Goal: Communication & Community: Answer question/provide support

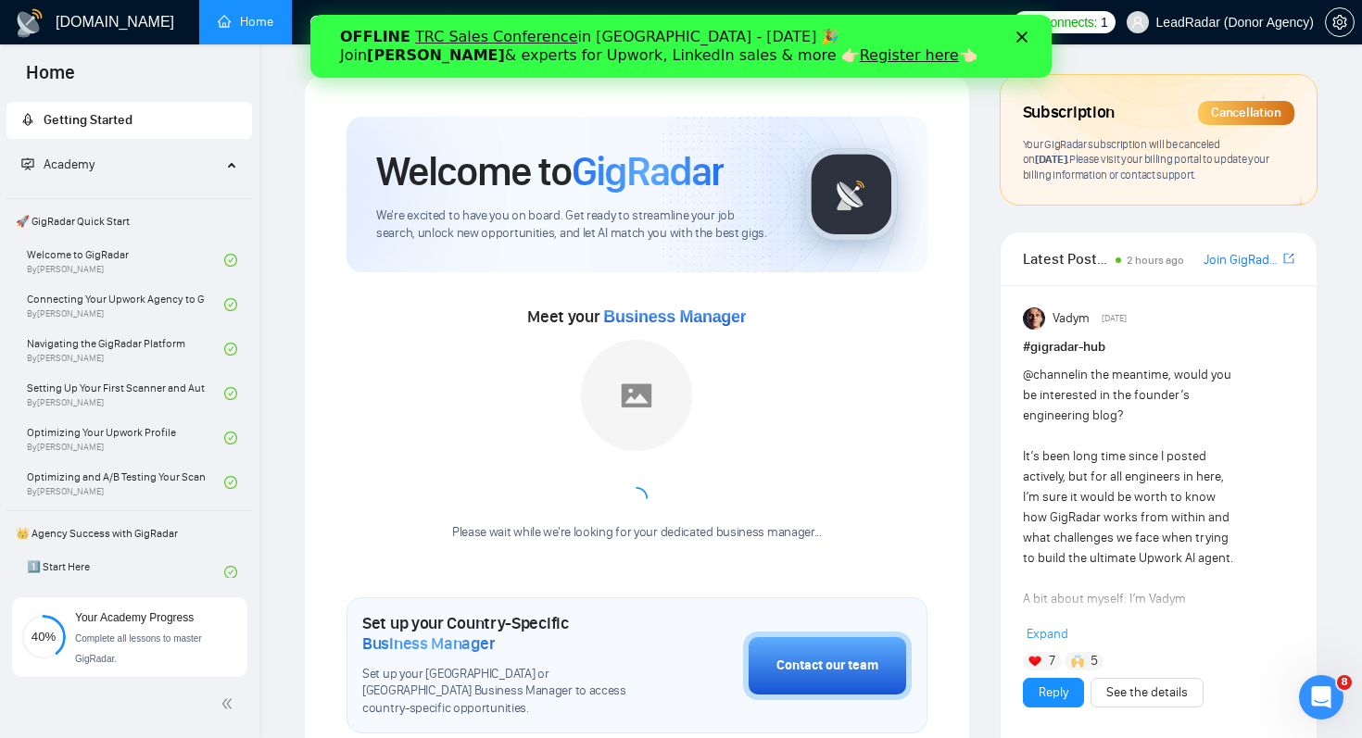
click at [1019, 37] on icon "Close" at bounding box center [1021, 36] width 11 height 11
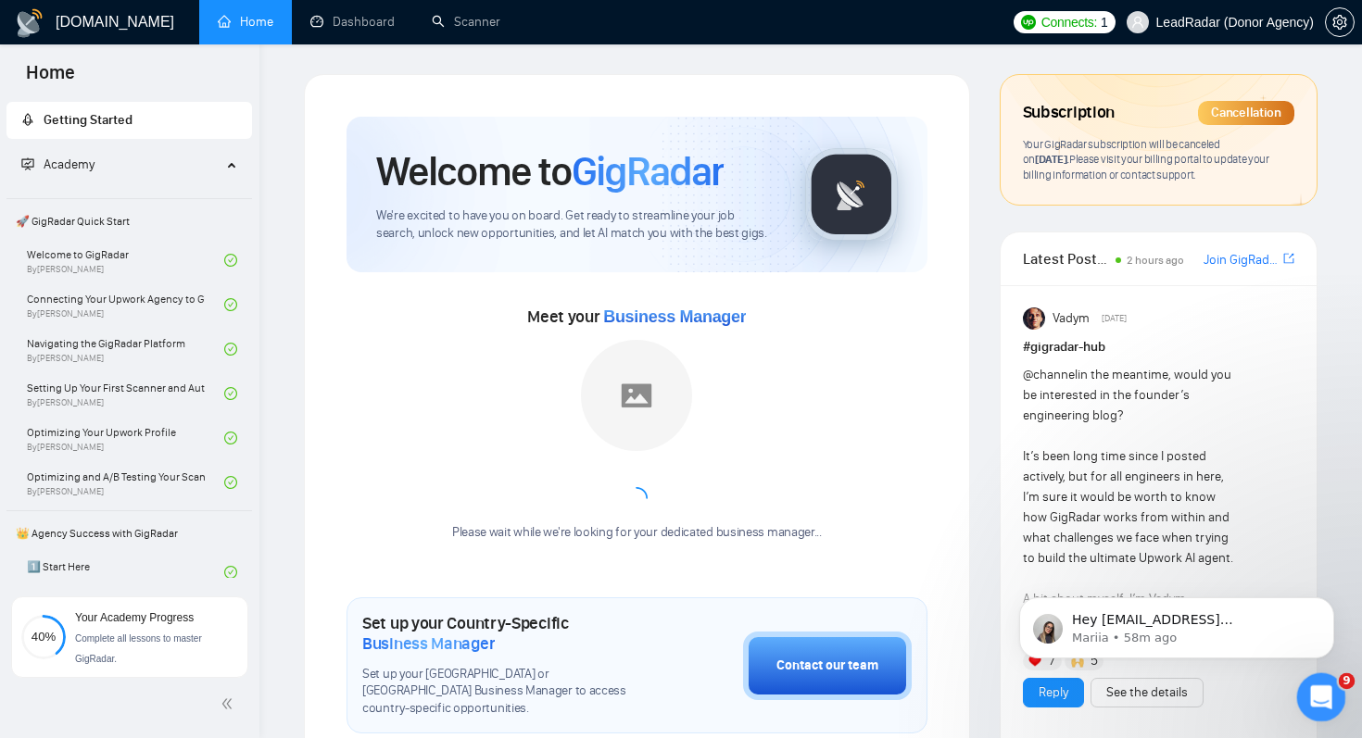
click at [1317, 698] on icon "Open Intercom Messenger" at bounding box center [1318, 695] width 31 height 31
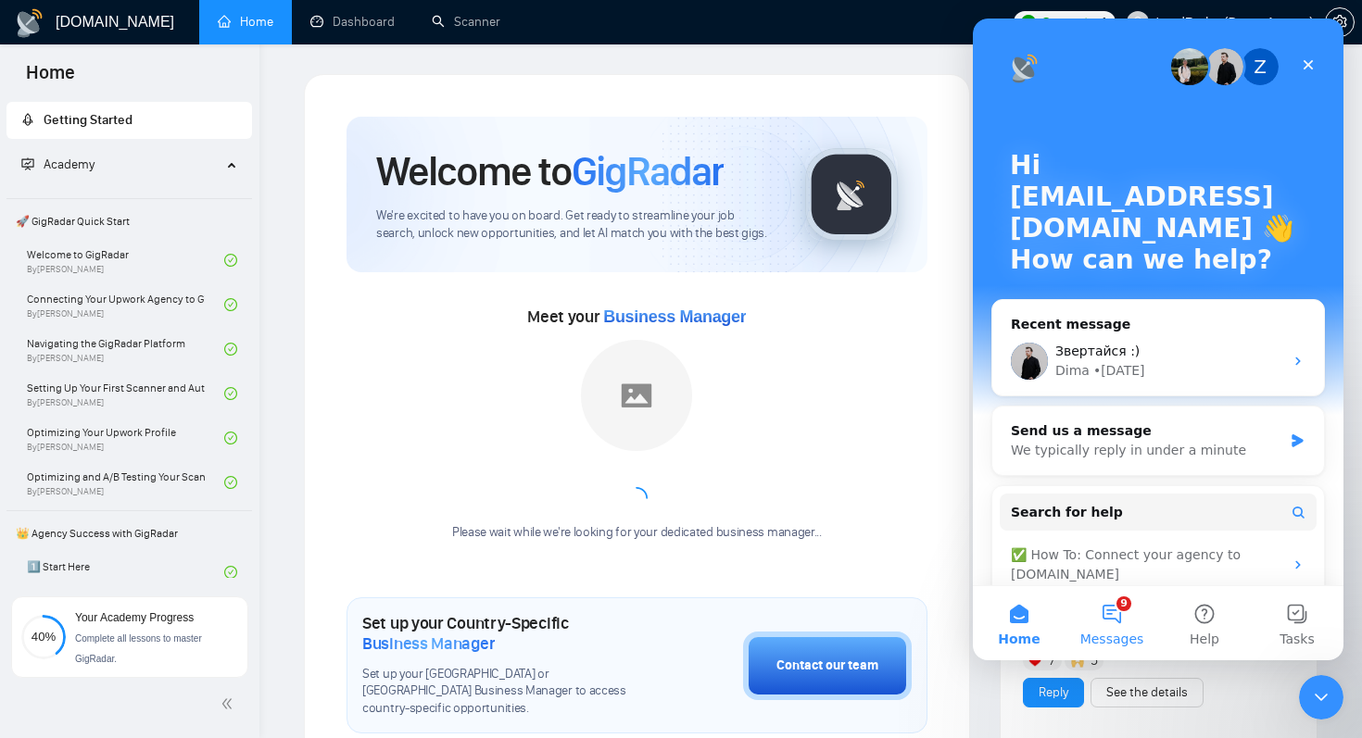
click at [1123, 635] on span "Messages" at bounding box center [1112, 639] width 64 height 13
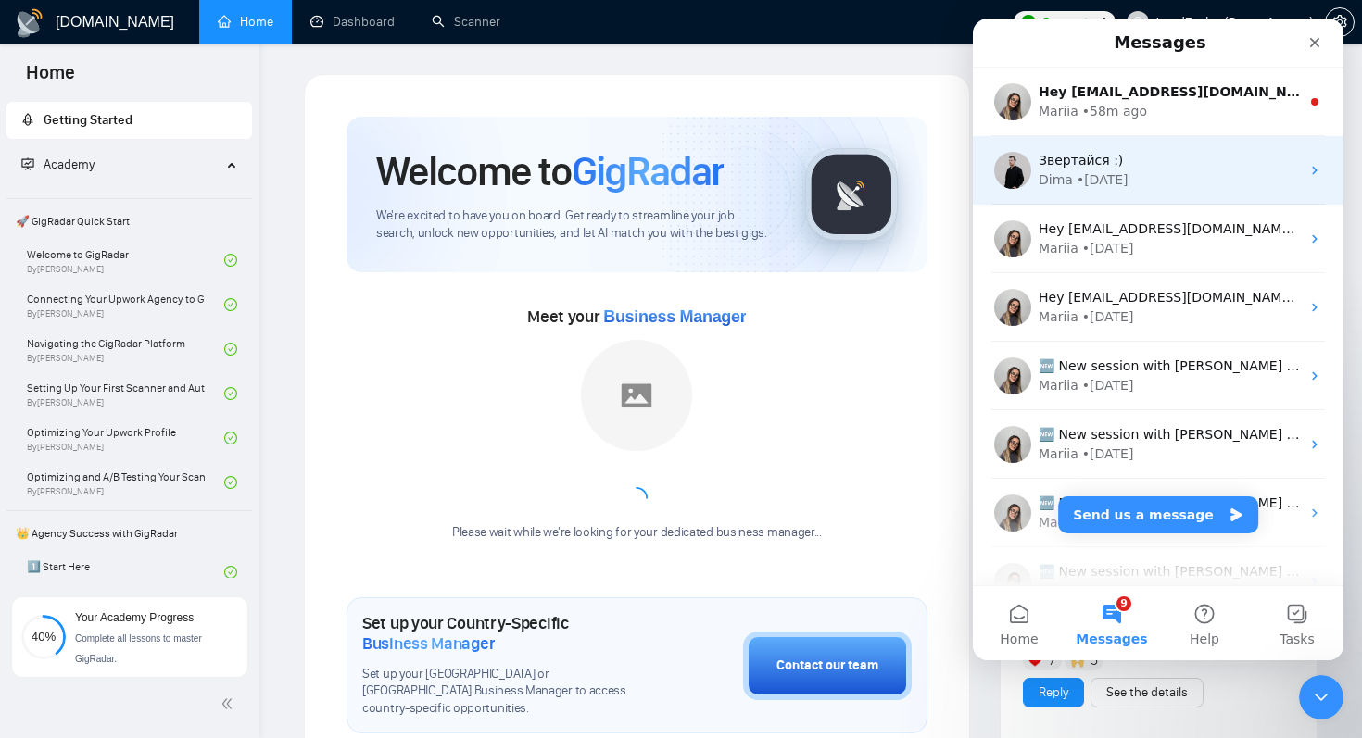
click at [1168, 175] on div "[PERSON_NAME] • [DATE]" at bounding box center [1169, 179] width 261 height 19
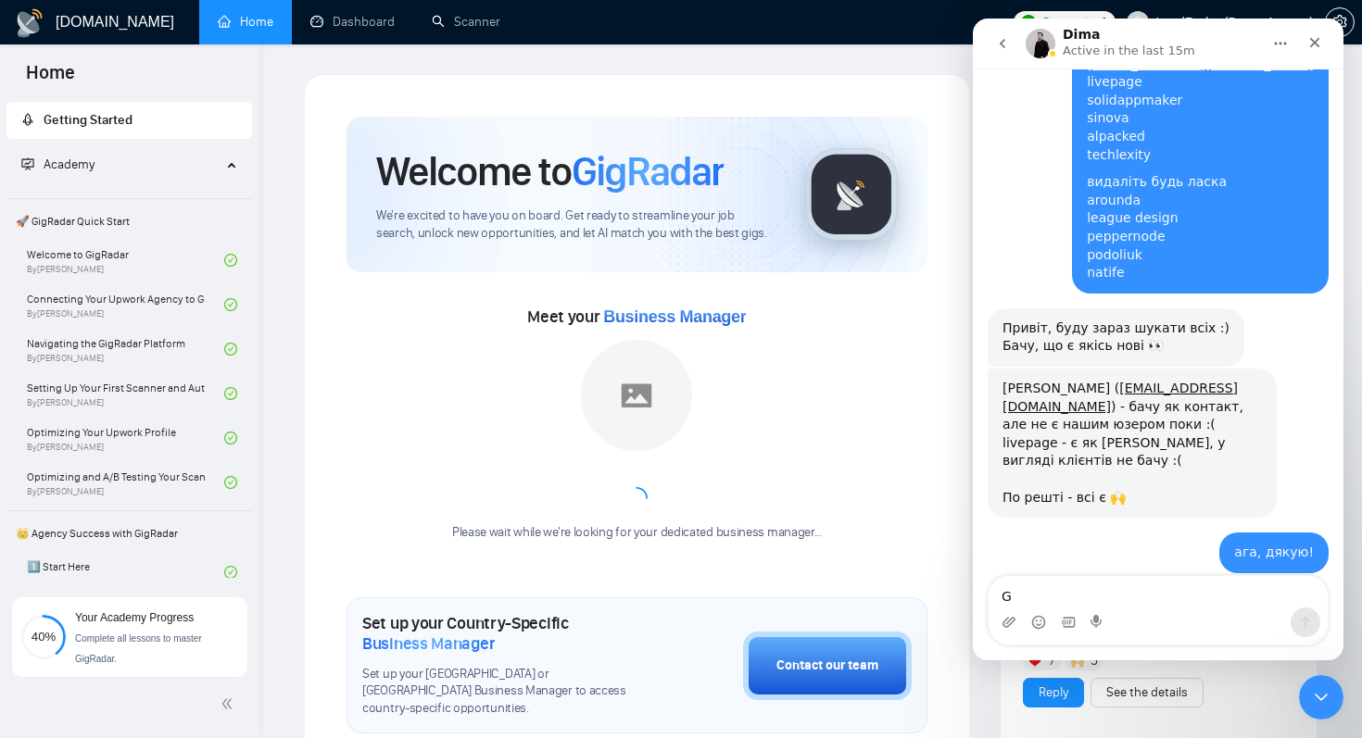
scroll to position [2108, 0]
click at [1160, 593] on textarea "Привіт! додайте мені пліз [EMAIL_ADDRESS][DOMAIN_NAME]" at bounding box center [1157, 583] width 339 height 50
click at [1164, 595] on textarea "Привіт! додайте мені пліз [EMAIL_ADDRESS][DOMAIN_NAME]" at bounding box center [1157, 583] width 339 height 50
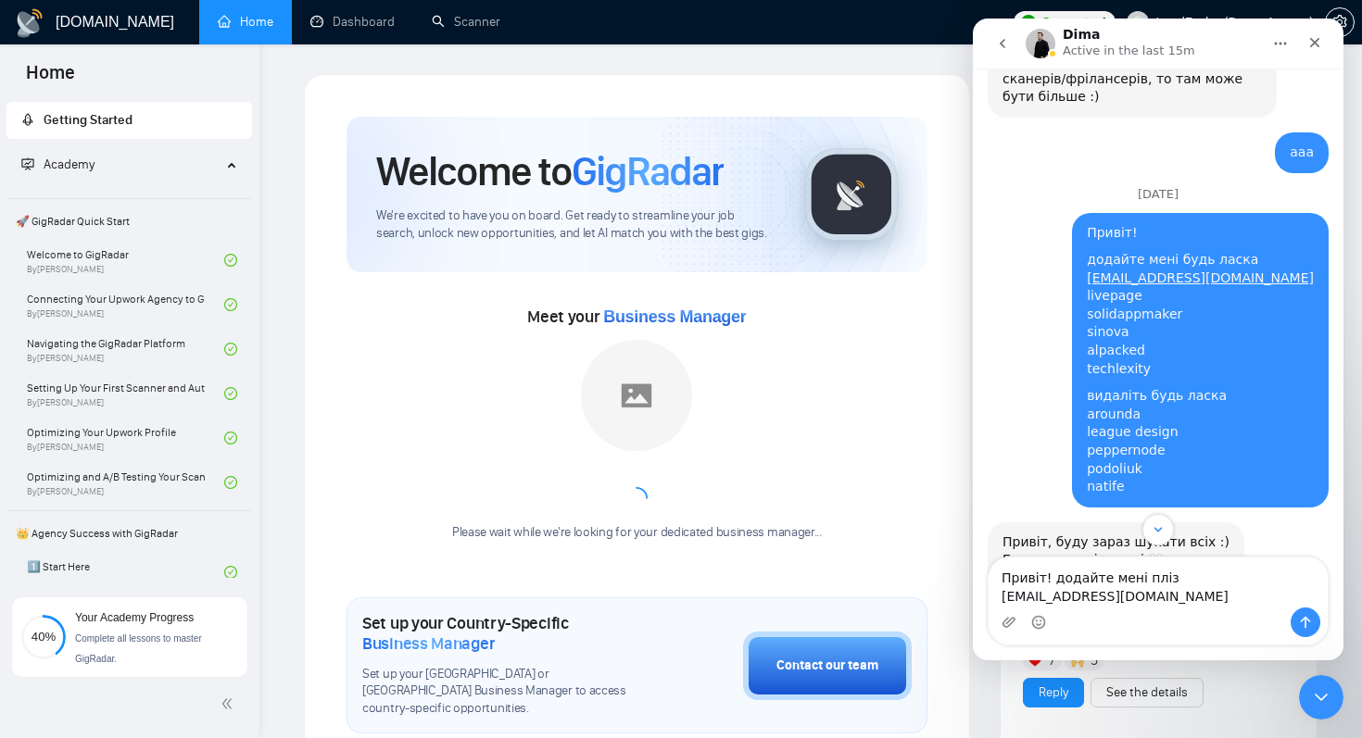
scroll to position [1895, 0]
drag, startPoint x: 1160, startPoint y: 260, endPoint x: 1262, endPoint y: 294, distance: 107.2
click at [1262, 294] on div "додайте мені будь ласка [EMAIL_ADDRESS][DOMAIN_NAME] livepage solidappmaker sin…" at bounding box center [1200, 313] width 227 height 127
copy div "sinova alpacked techlexity"
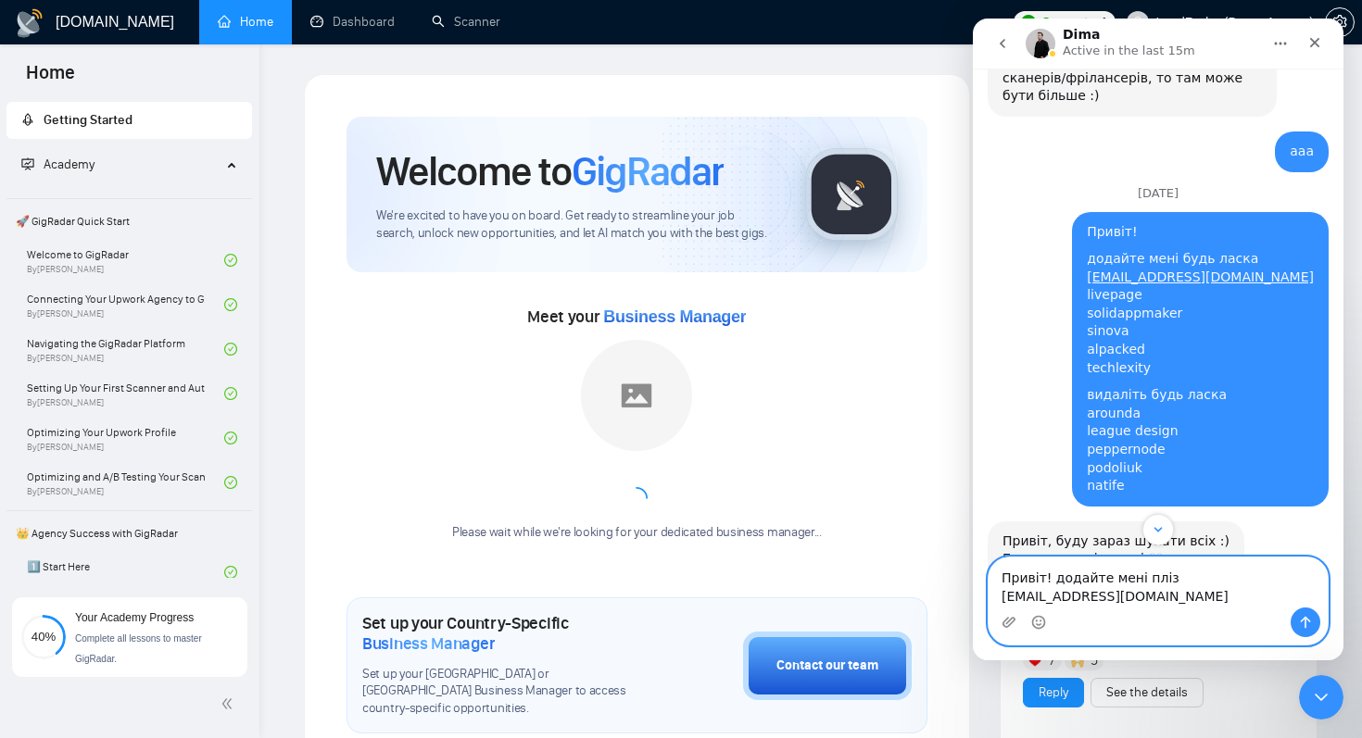
click at [1199, 585] on textarea "Привіт! додайте мені пліз [EMAIL_ADDRESS][DOMAIN_NAME]" at bounding box center [1157, 583] width 339 height 50
click at [1210, 607] on textarea "Привіт! додайте мені пліз [EMAIL_ADDRESS][DOMAIN_NAME]" at bounding box center [1157, 583] width 339 height 50
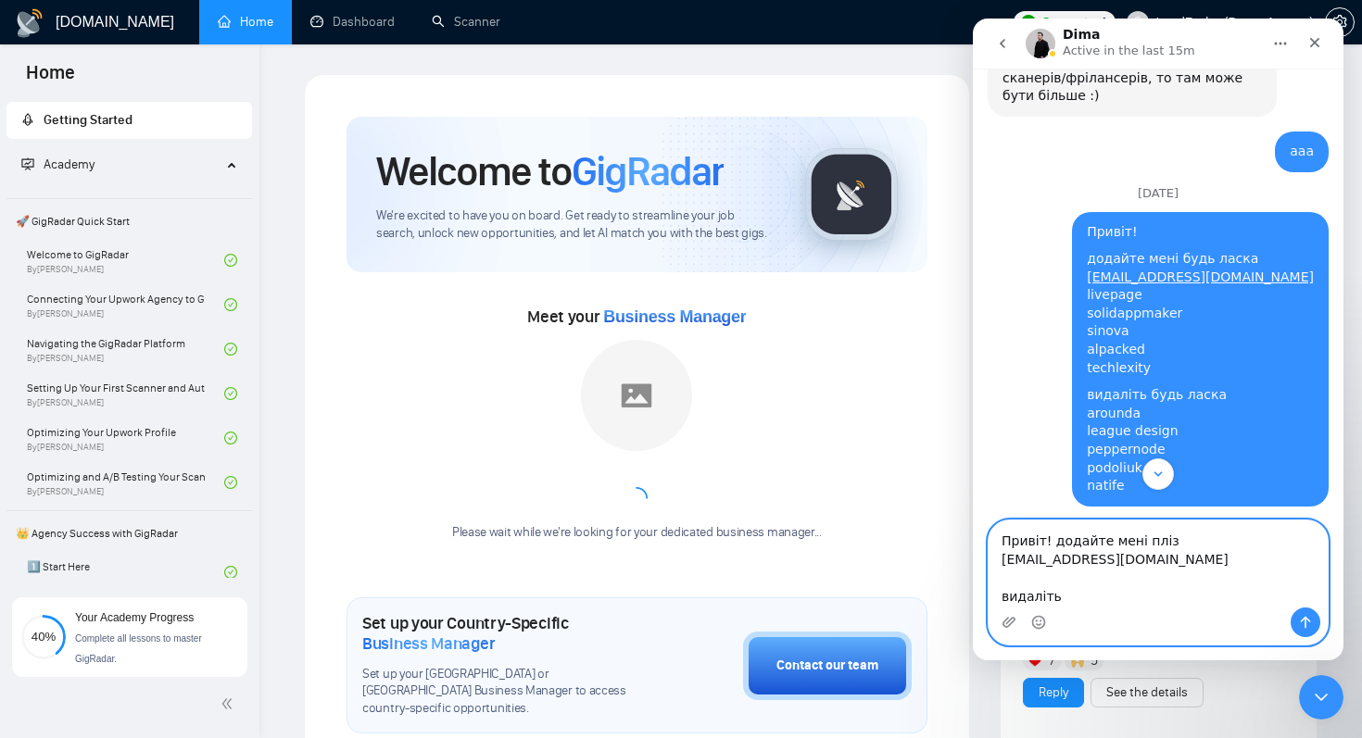
paste textarea "sinova alpacked techlexity"
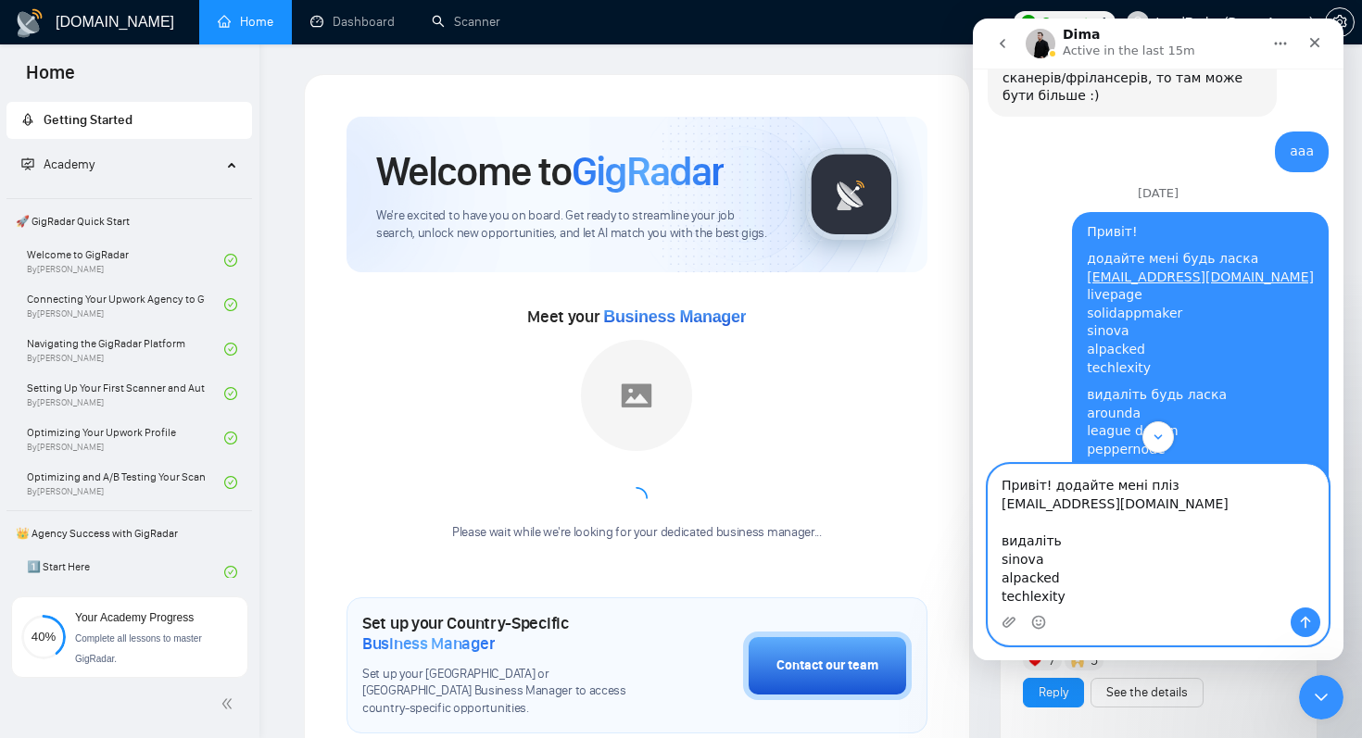
click at [1148, 510] on textarea "Привіт! додайте мені пліз [EMAIL_ADDRESS][DOMAIN_NAME] видаліть sinova alpacked…" at bounding box center [1157, 536] width 339 height 143
click at [1148, 519] on textarea "Привіт! додайте мені пліз [EMAIL_ADDRESS][DOMAIN_NAME] видаліть sinova alpacked…" at bounding box center [1157, 536] width 339 height 143
type textarea "Привіт! додайте мені пліз [EMAIL_ADDRESS][DOMAIN_NAME] [PERSON_NAME] видаліть s…"
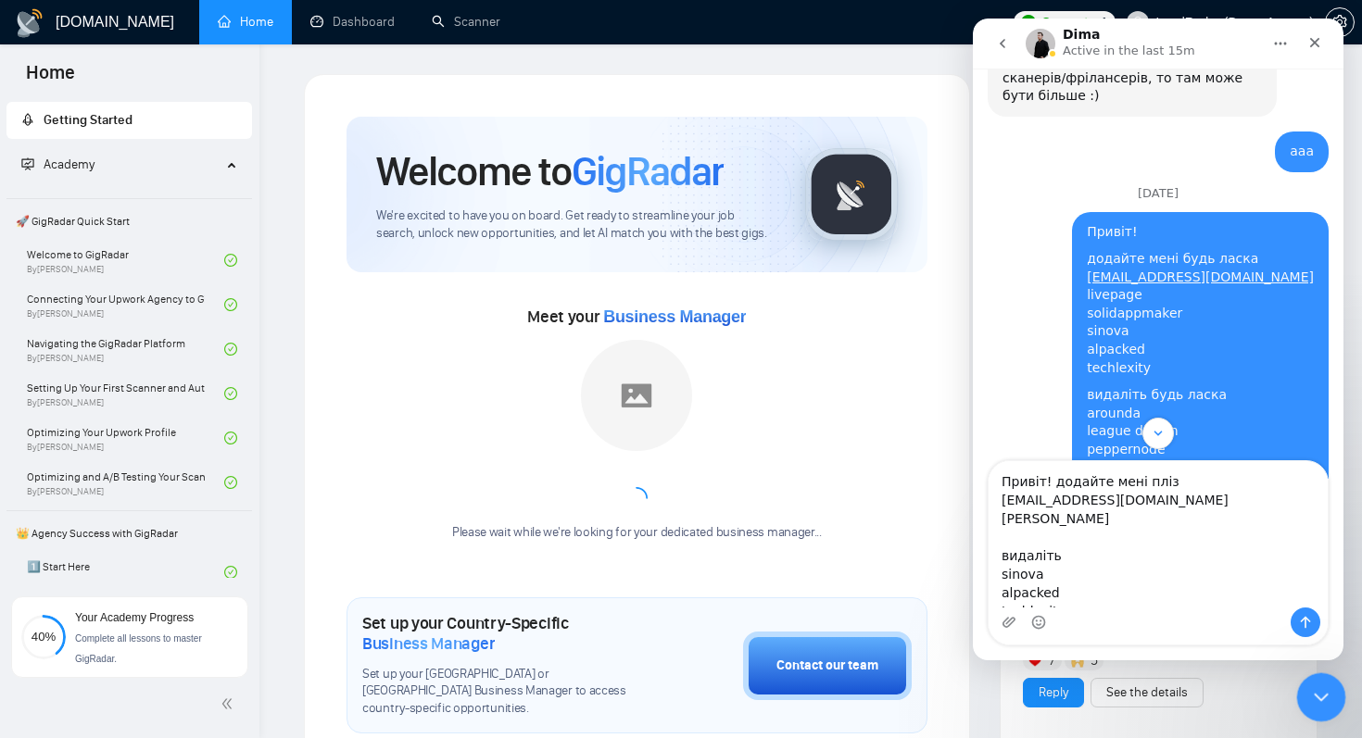
click at [1330, 695] on div "Close Intercom Messenger" at bounding box center [1318, 695] width 44 height 44
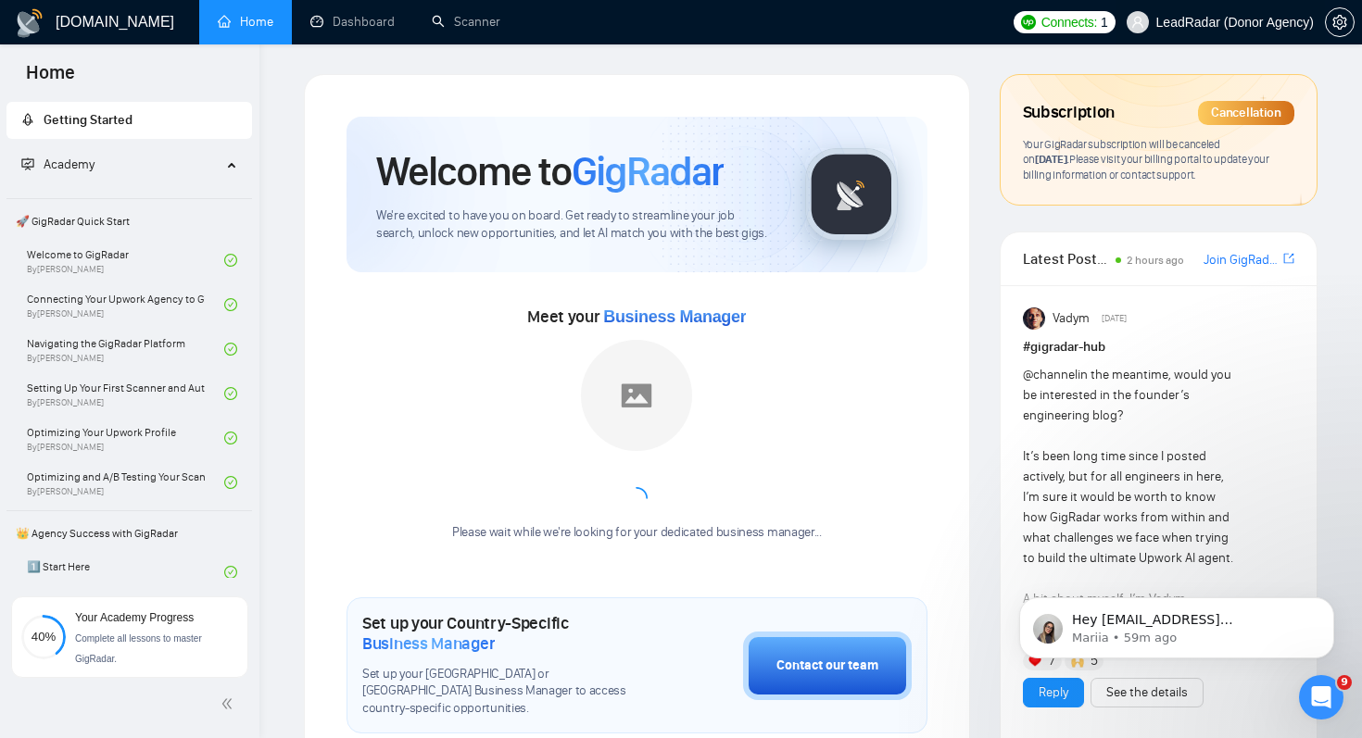
scroll to position [2222, 0]
click at [1314, 700] on icon "Open Intercom Messenger" at bounding box center [1318, 695] width 31 height 31
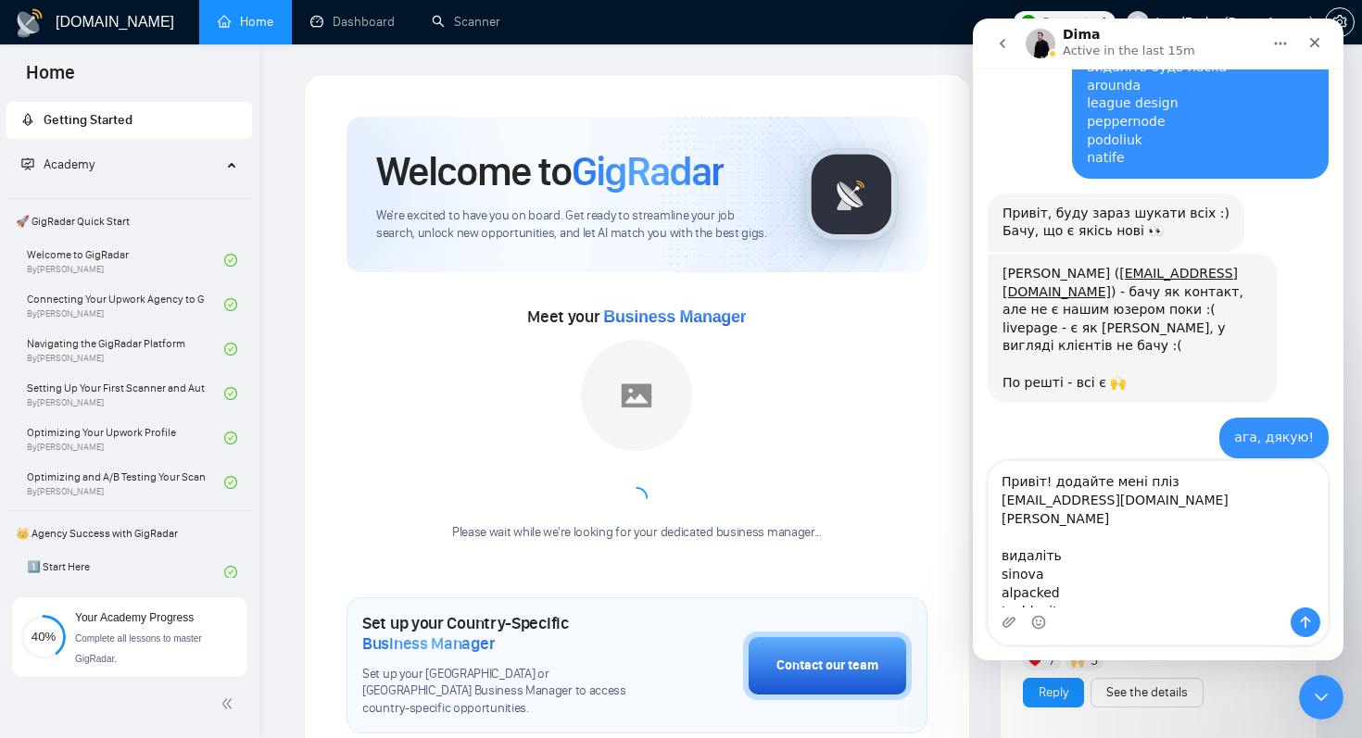
click at [1180, 519] on textarea "Привіт! додайте мені пліз [EMAIL_ADDRESS][DOMAIN_NAME] [PERSON_NAME] видаліть s…" at bounding box center [1157, 534] width 339 height 146
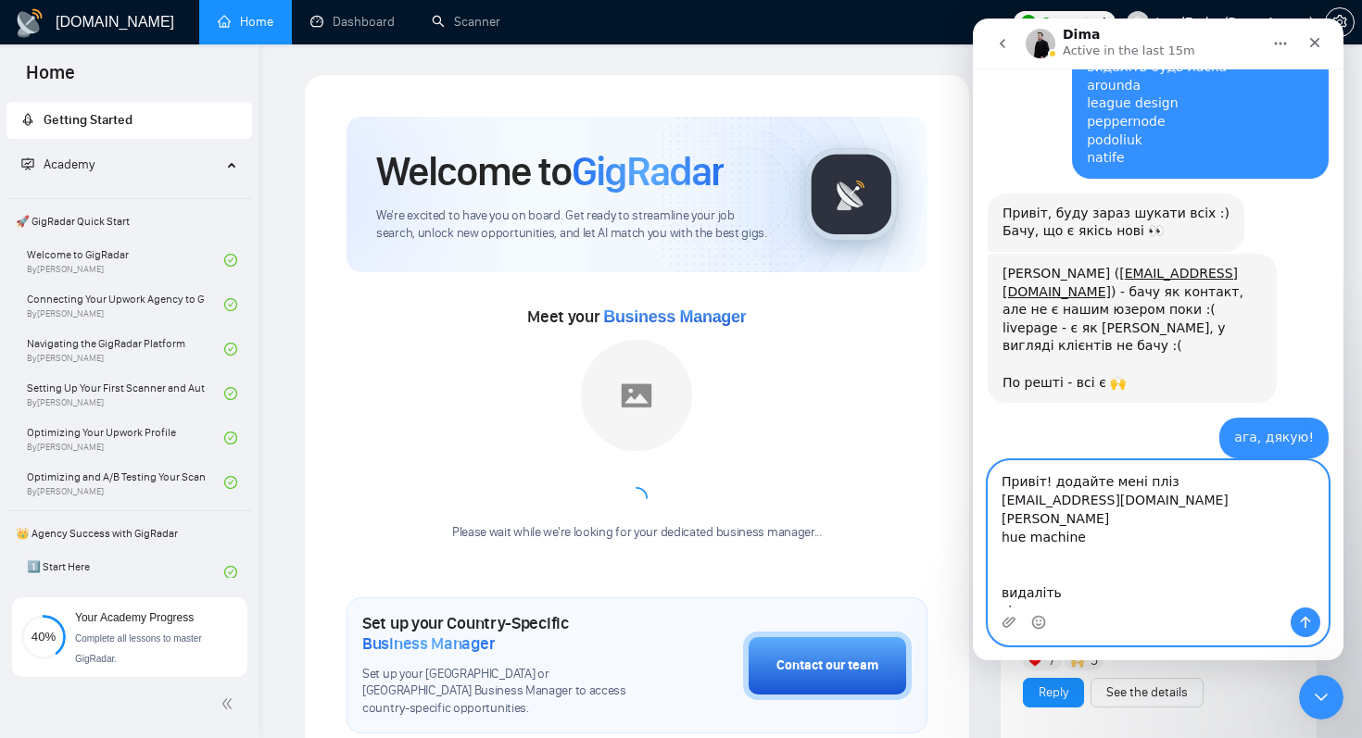
paste textarea "[PERSON_NAME][EMAIL_ADDRESS][DOMAIN_NAME]"
type textarea "Привіт! додайте мені пліз [EMAIL_ADDRESS][DOMAIN_NAME] [PERSON_NAME] hue machin…"
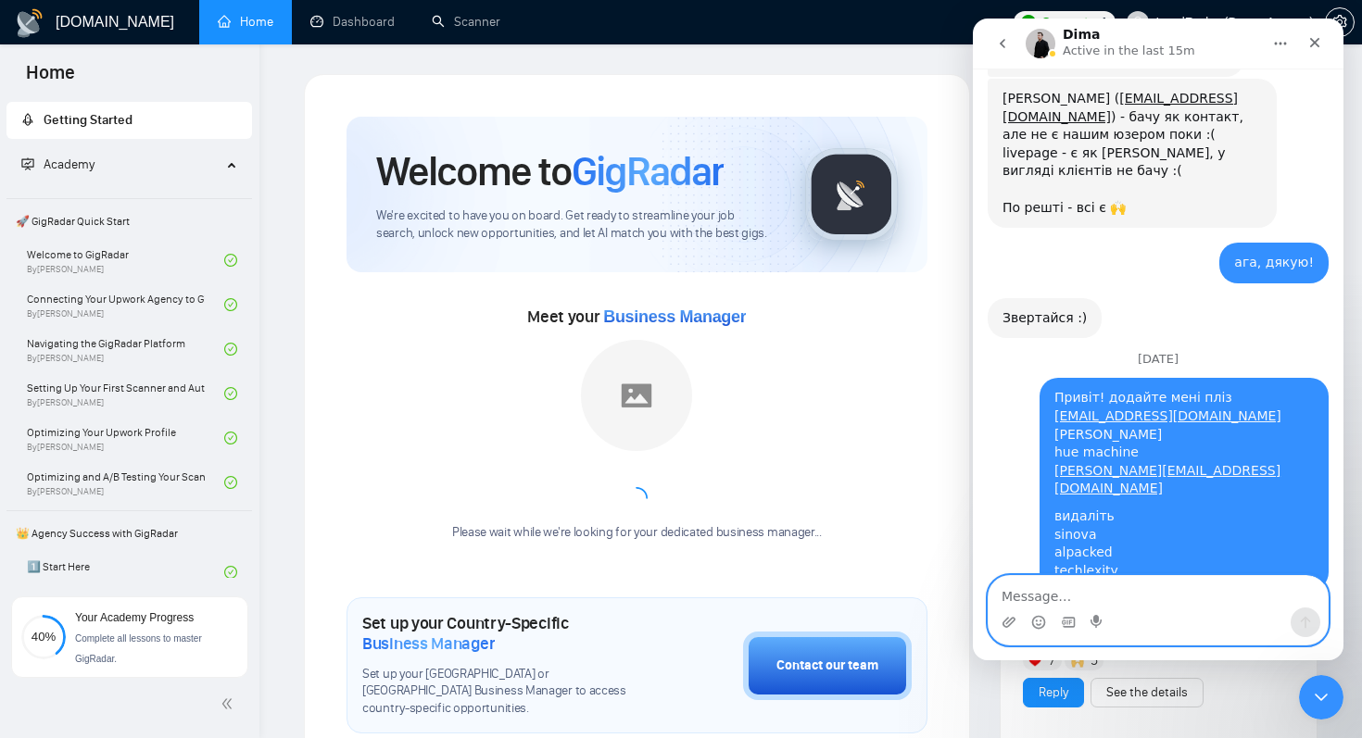
scroll to position [2476, 0]
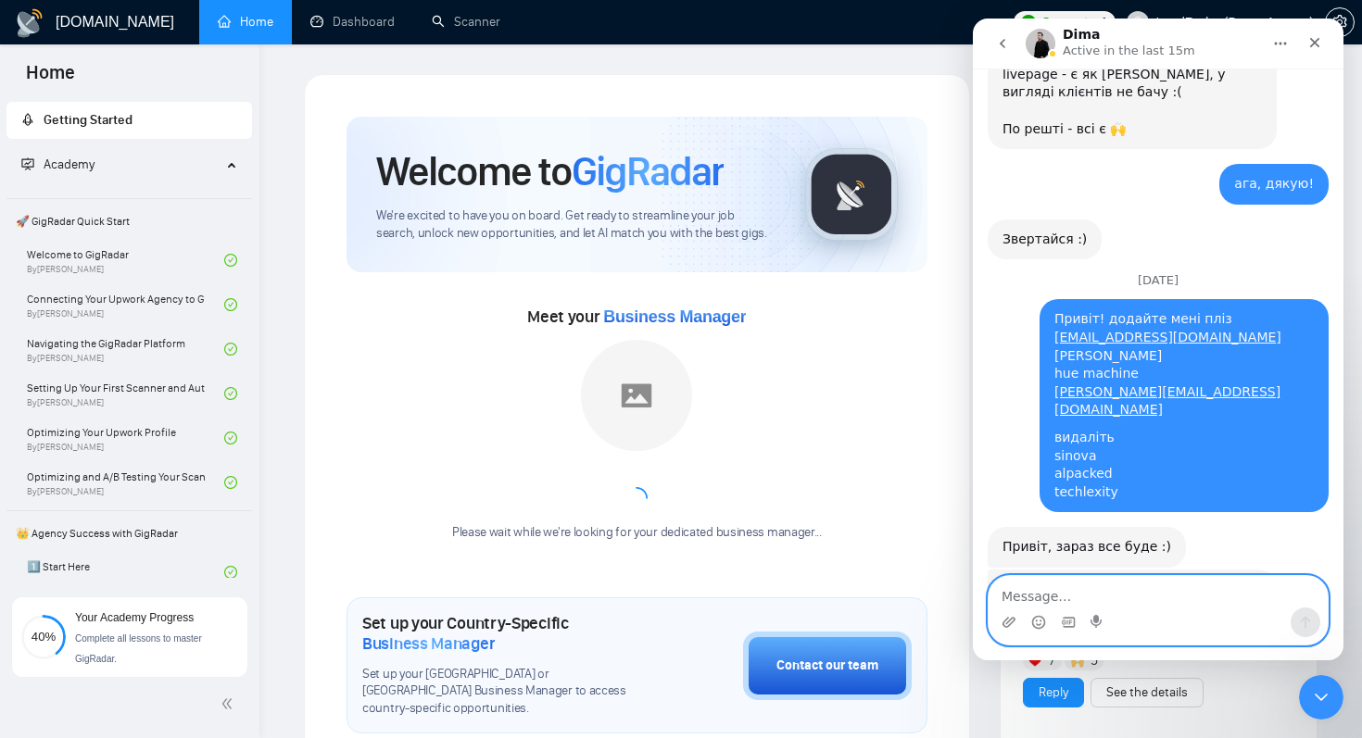
click at [1184, 601] on textarea "Message…" at bounding box center [1157, 591] width 339 height 31
type textarea "дякую!"
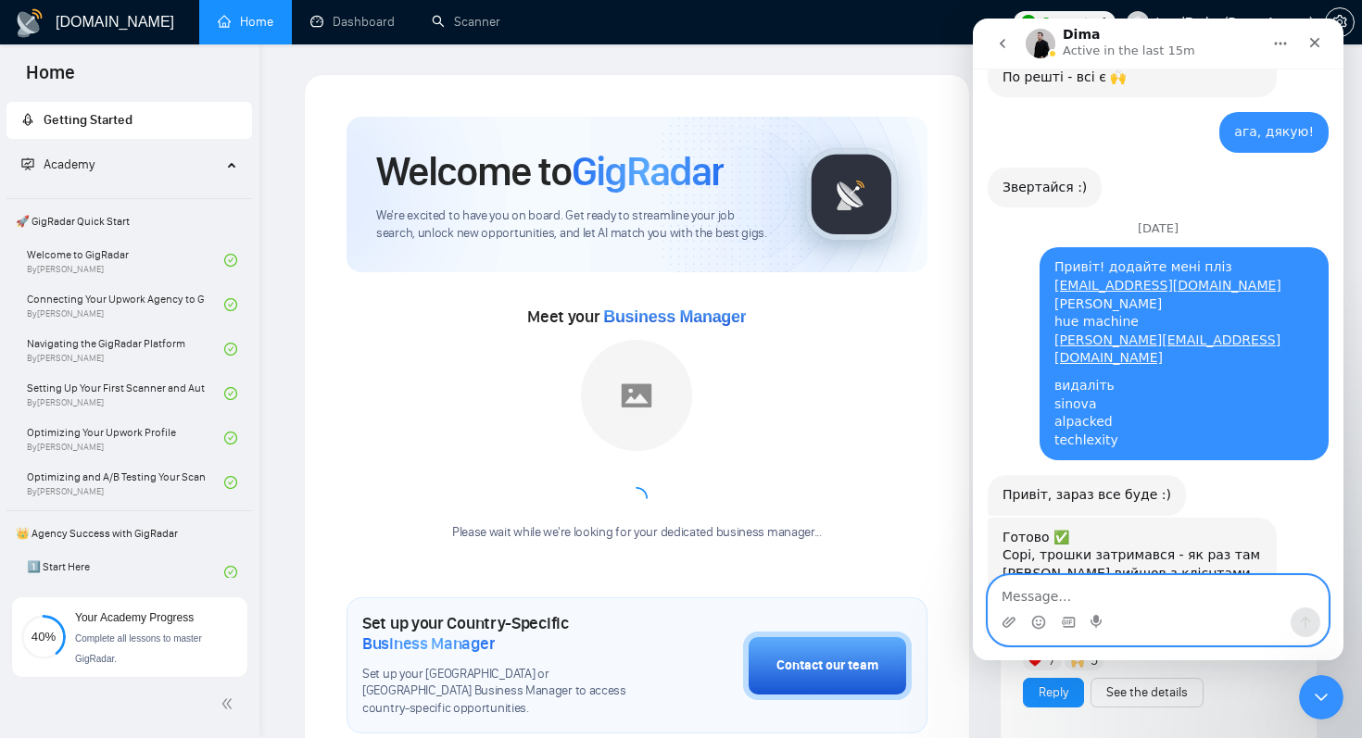
scroll to position [2531, 0]
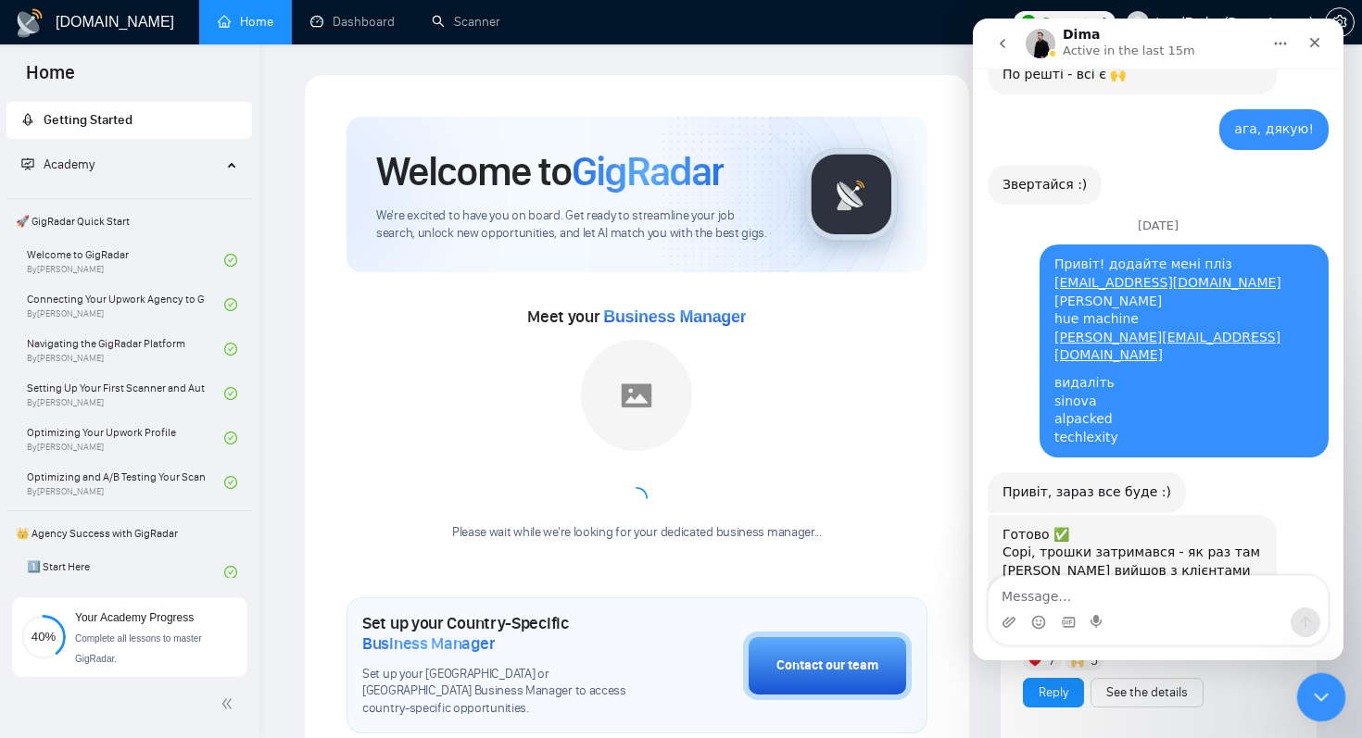
click at [1328, 686] on icon "Close Intercom Messenger" at bounding box center [1318, 695] width 22 height 22
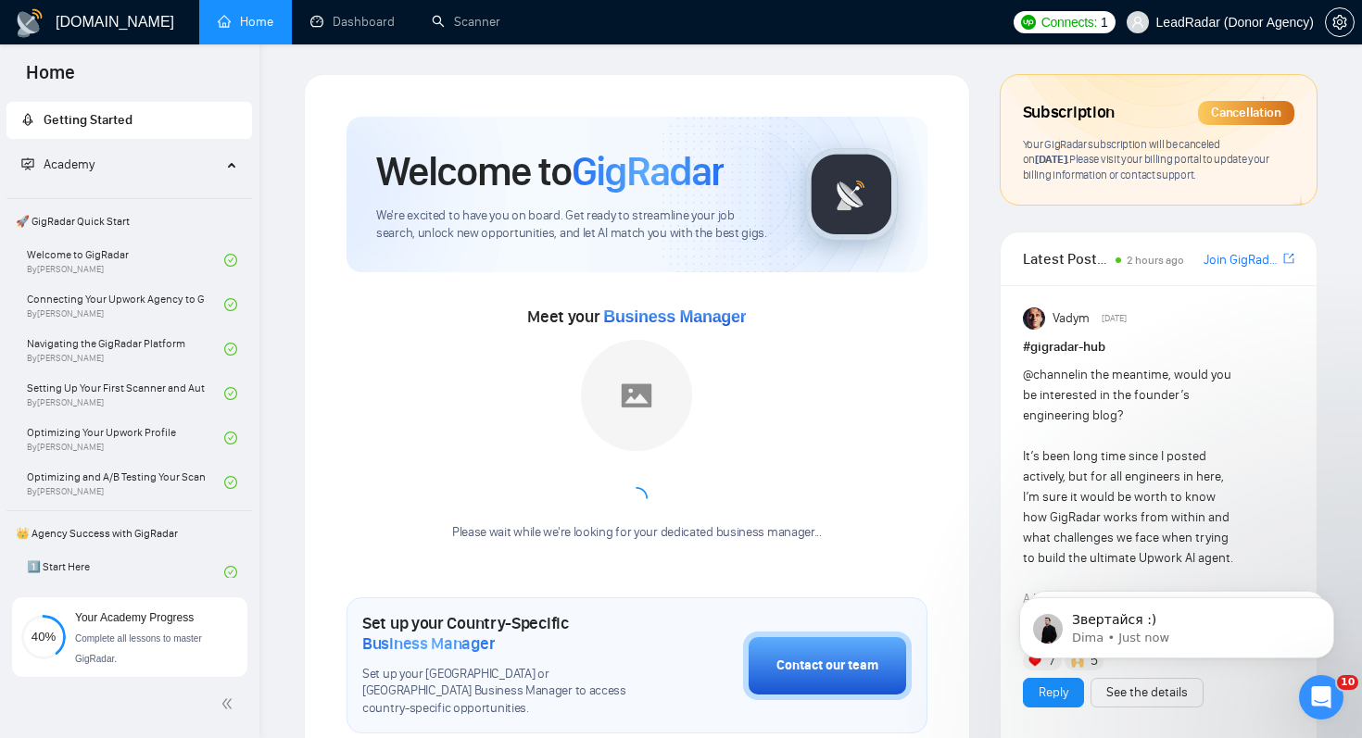
scroll to position [2587, 0]
